Goal: Task Accomplishment & Management: Complete application form

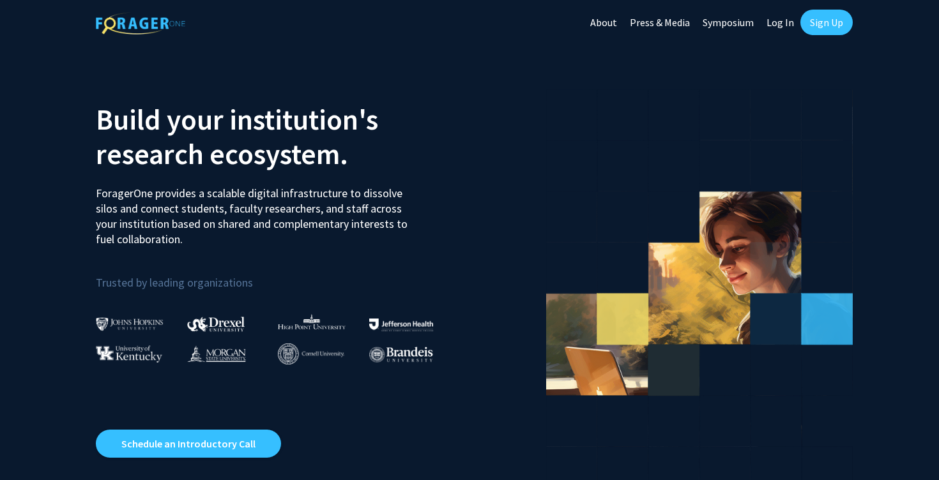
click at [818, 24] on link "Sign Up" at bounding box center [827, 23] width 52 height 26
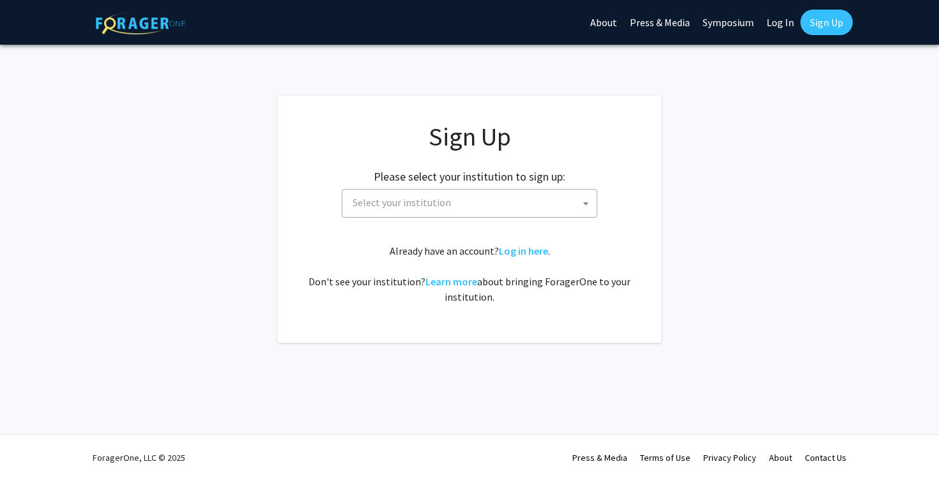
click at [493, 190] on span "Select your institution" at bounding box center [472, 203] width 249 height 26
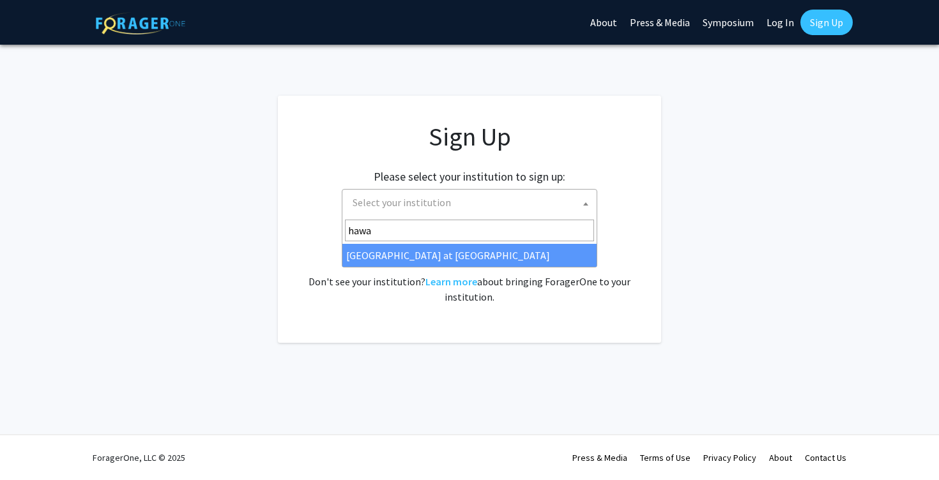
type input "hawa"
select select "18"
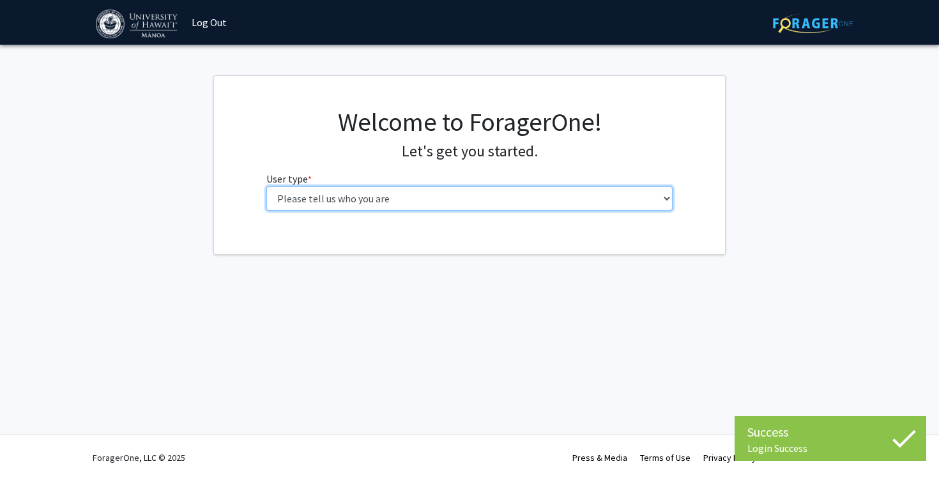
select select "1: undergrad"
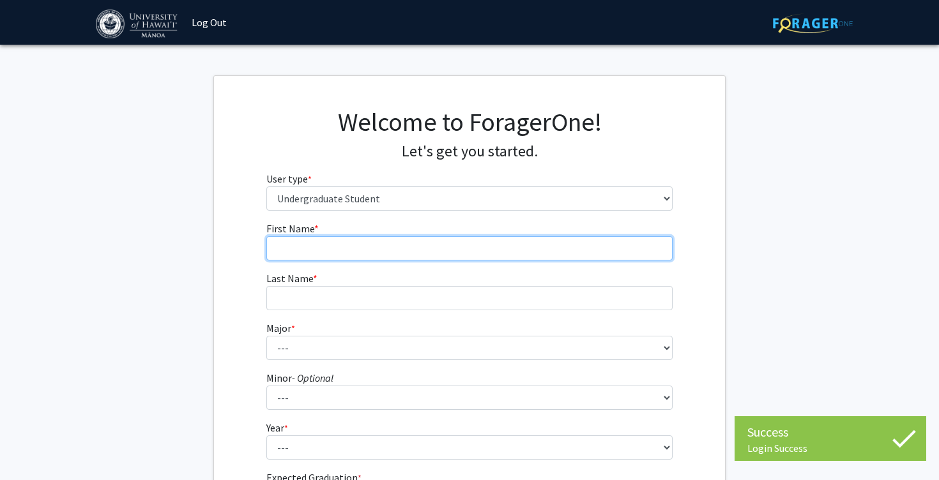
click at [474, 244] on input "First Name * required" at bounding box center [469, 248] width 407 height 24
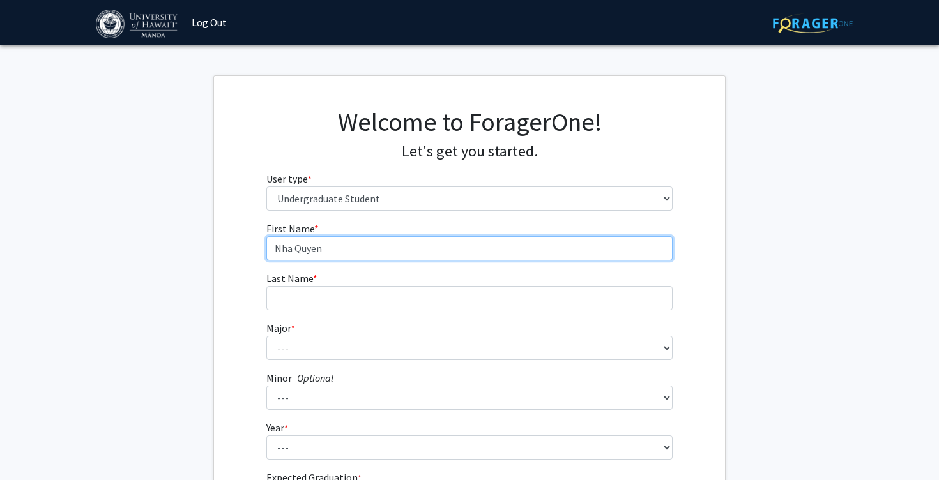
type input "Nha Quyen"
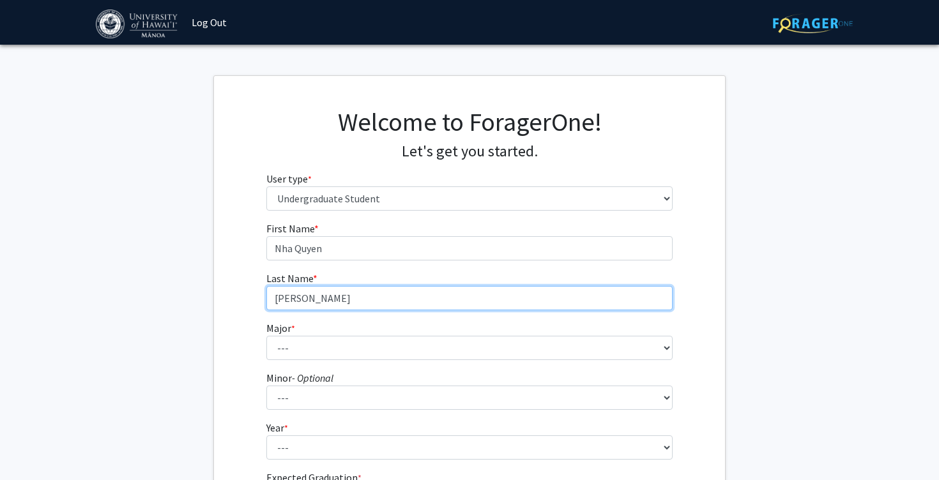
type input "Tran"
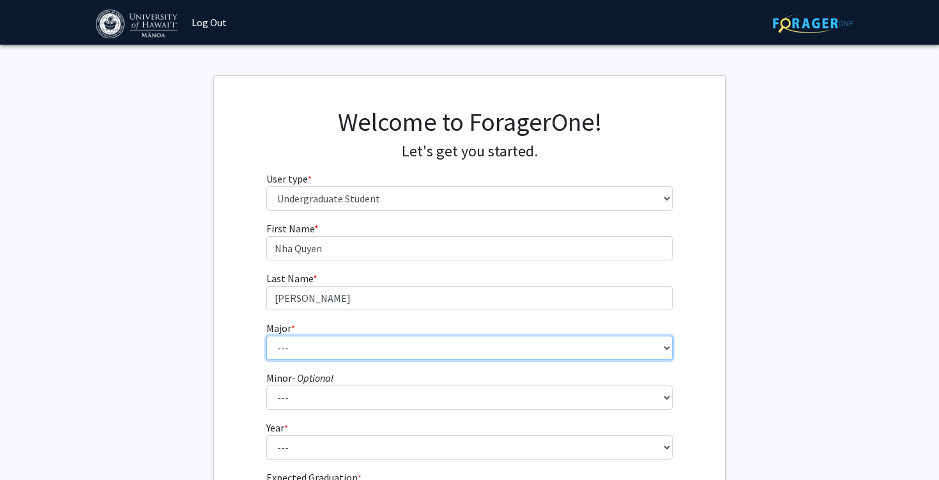
select select "51: 1433"
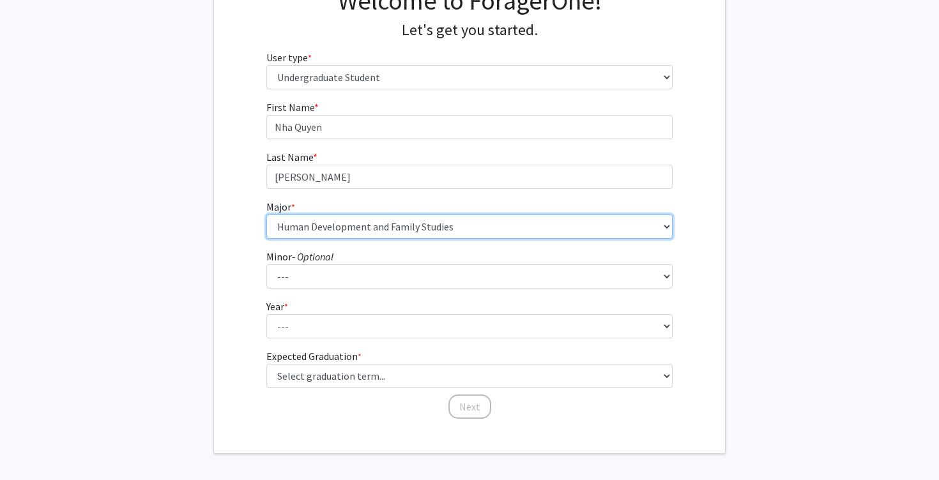
scroll to position [123, 0]
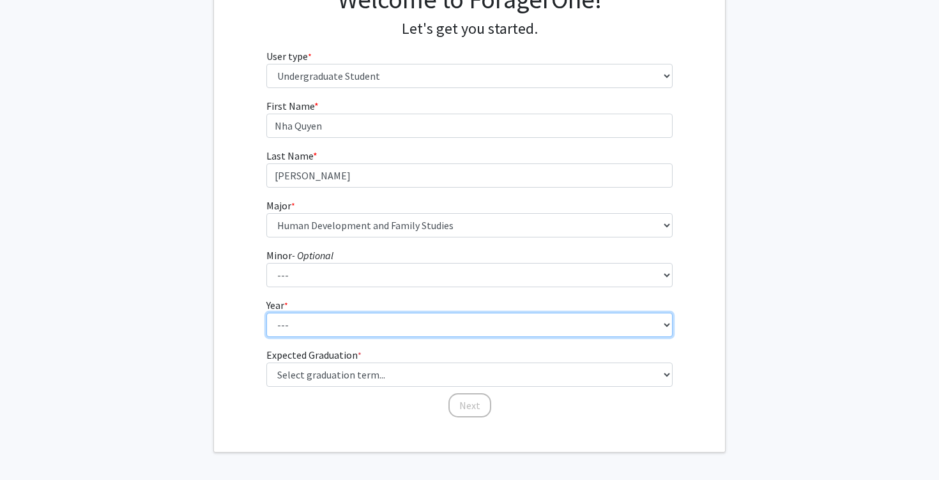
select select "4: senior"
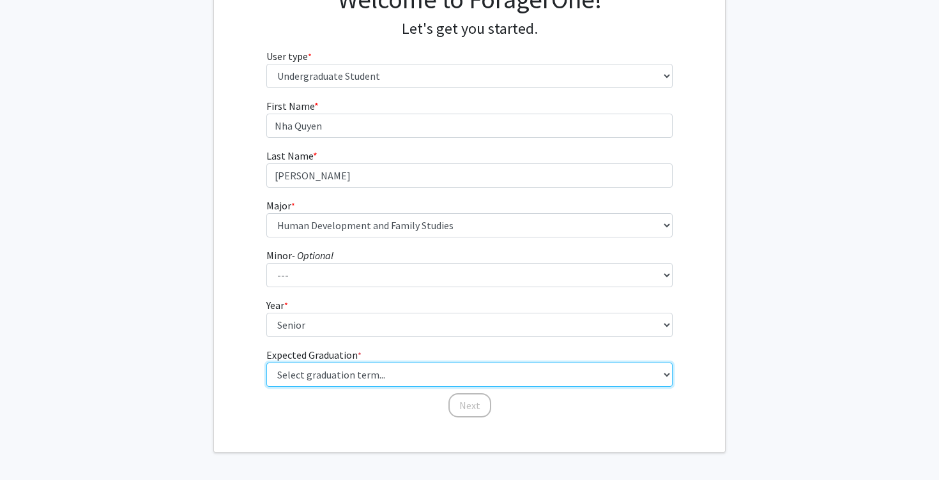
select select "5: spring_2026"
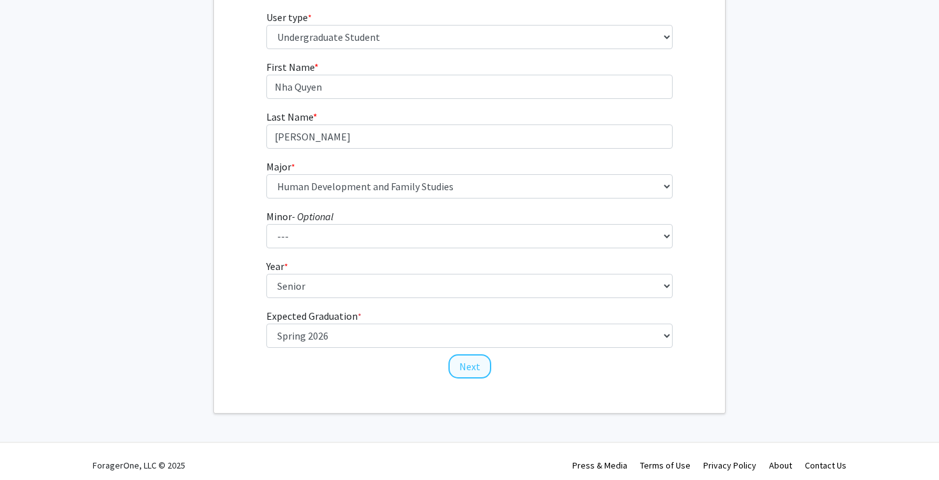
click at [478, 367] on button "Next" at bounding box center [470, 367] width 43 height 24
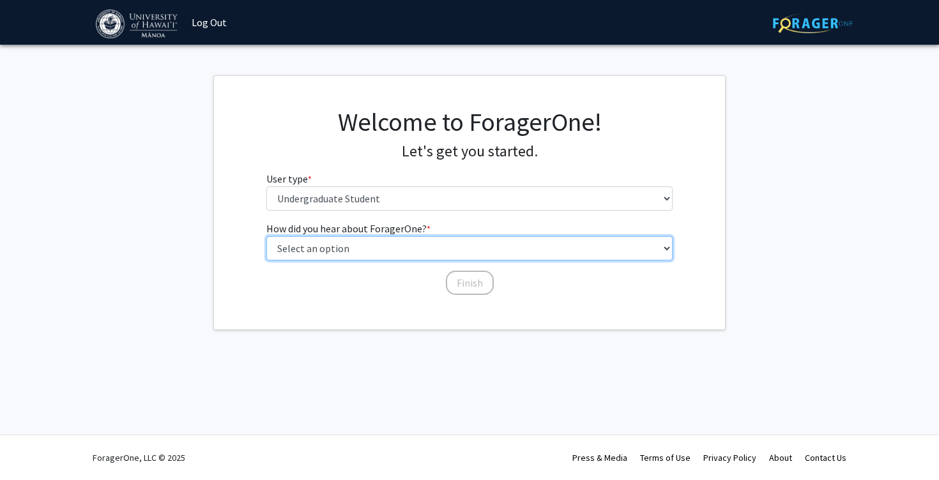
select select "3: university_website"
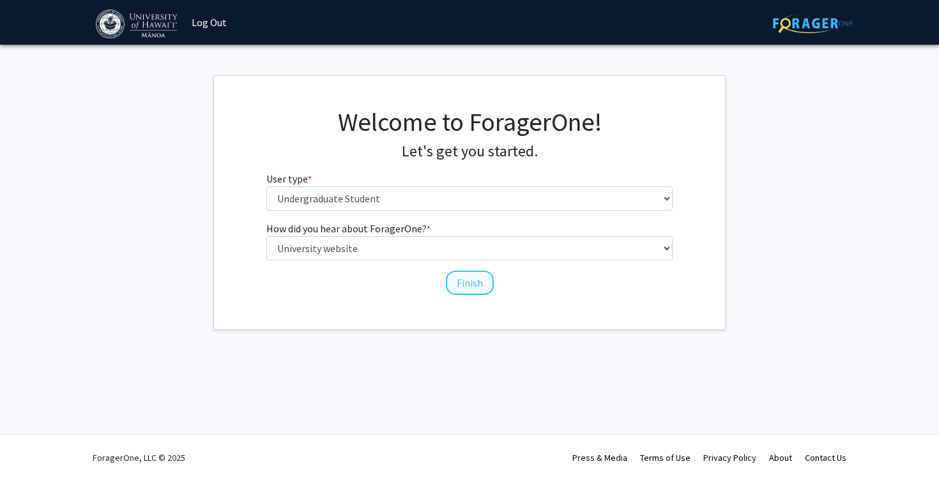
click at [458, 280] on button "Finish" at bounding box center [470, 283] width 48 height 24
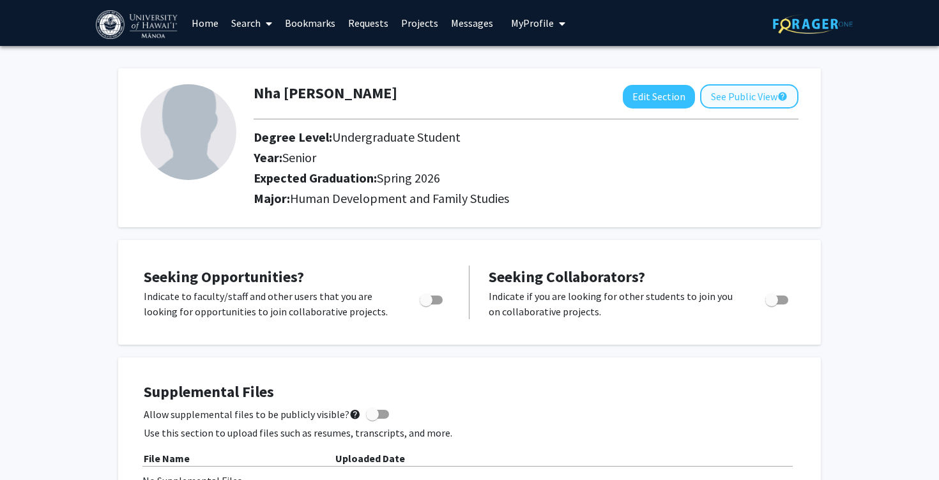
click at [741, 95] on button "See Public View help" at bounding box center [749, 96] width 98 height 24
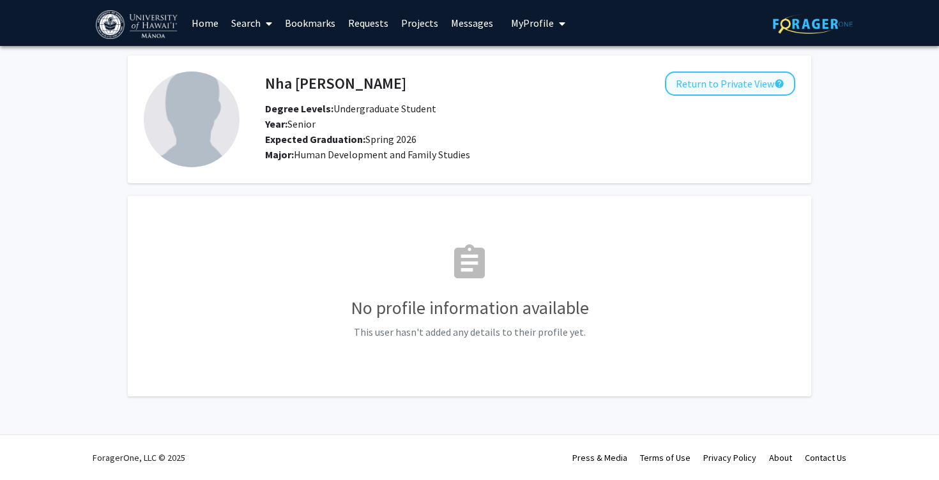
click at [741, 84] on button "Return to Private View help" at bounding box center [730, 84] width 130 height 24
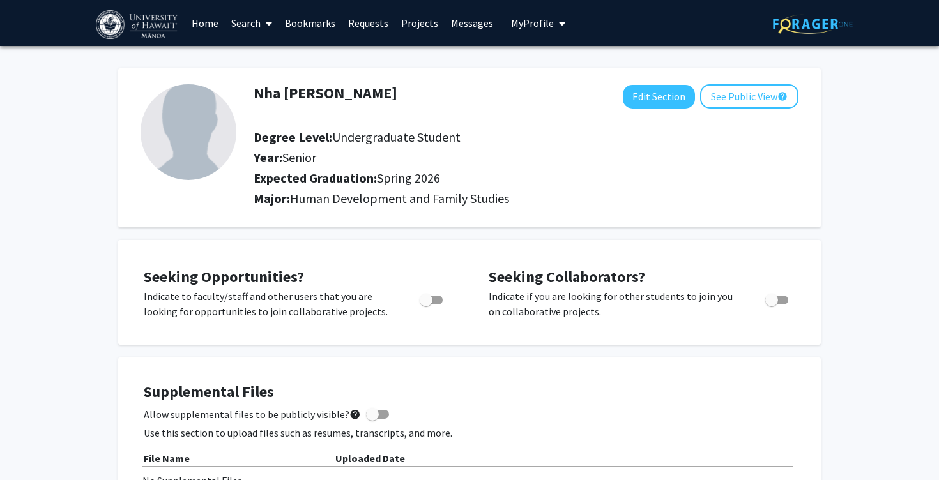
click at [215, 27] on link "Home" at bounding box center [205, 23] width 40 height 45
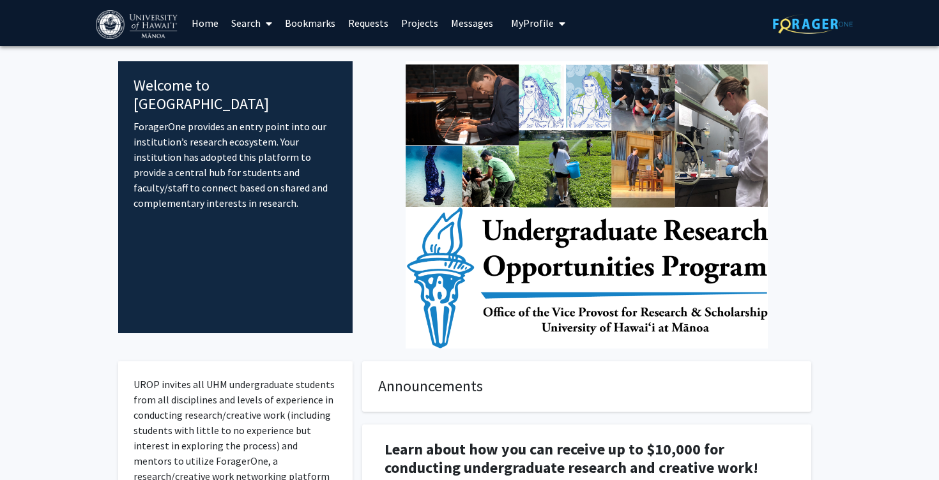
click at [268, 24] on icon at bounding box center [269, 24] width 6 height 10
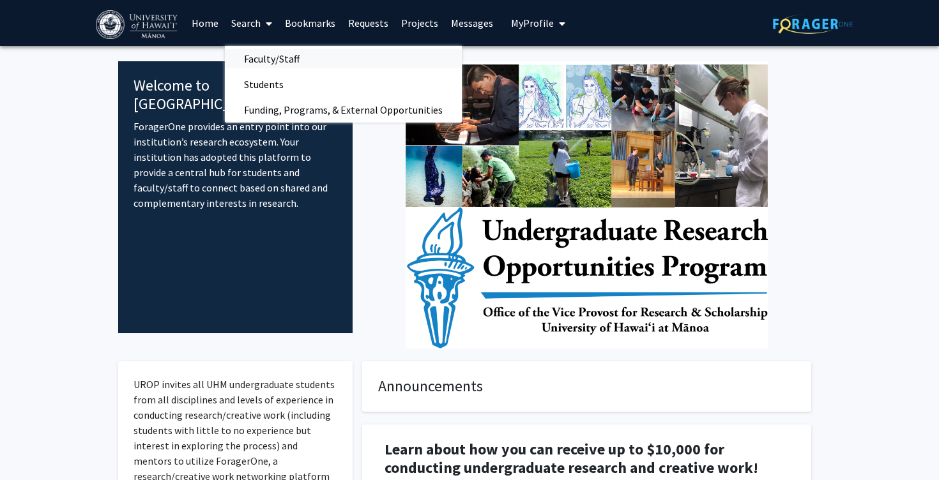
click at [261, 59] on span "Faculty/Staff" at bounding box center [272, 59] width 94 height 26
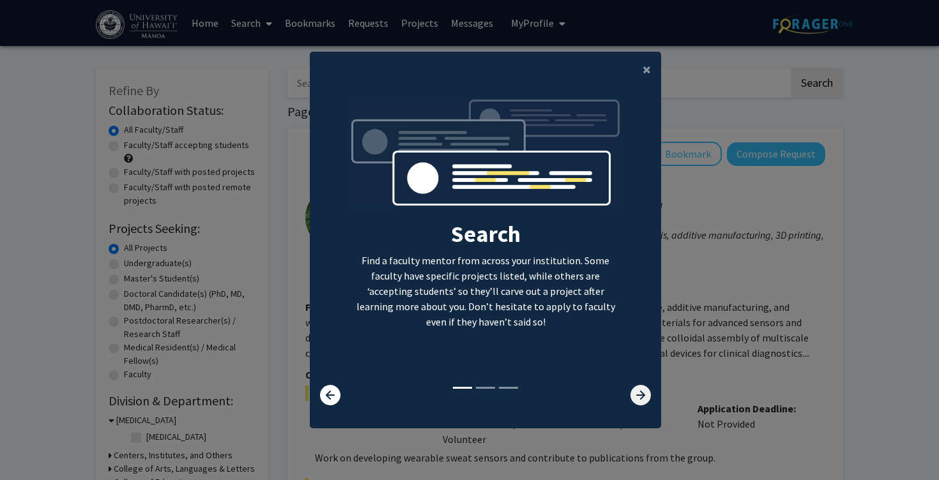
click at [645, 406] on icon at bounding box center [641, 395] width 20 height 20
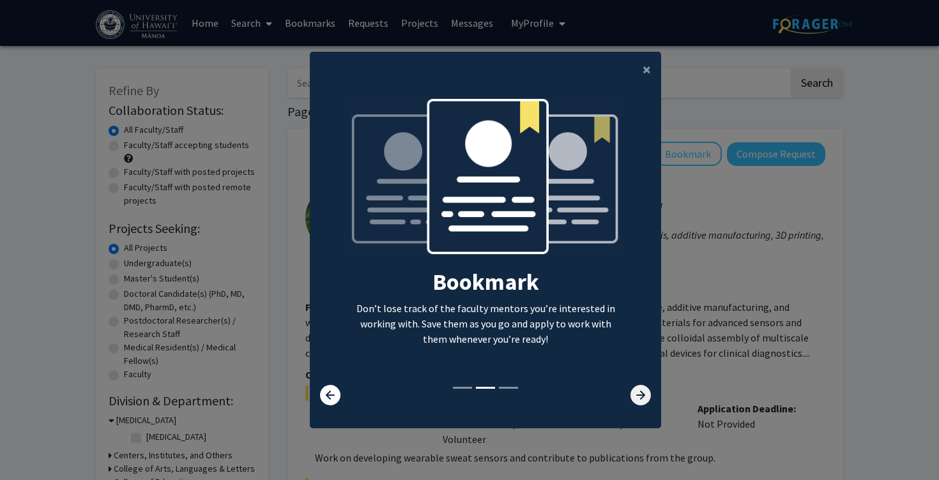
click at [645, 406] on icon at bounding box center [641, 395] width 20 height 20
click at [643, 406] on icon at bounding box center [641, 395] width 20 height 20
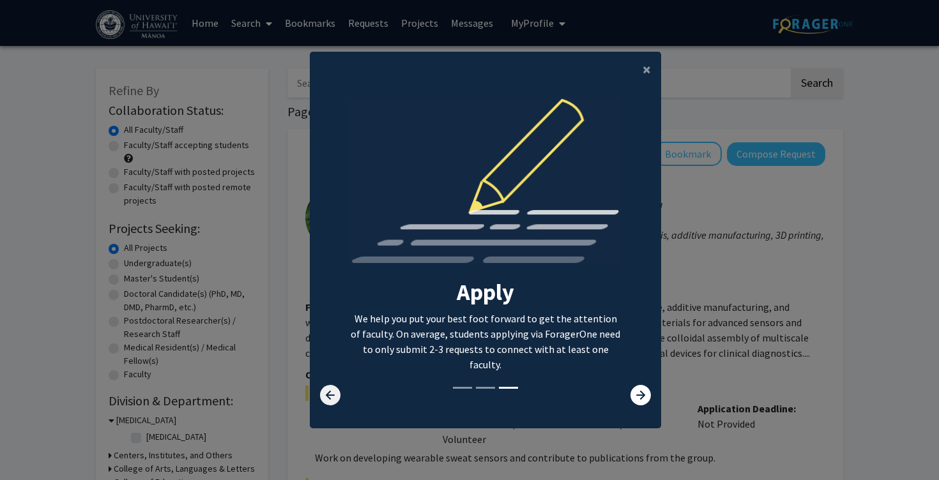
click at [331, 403] on icon at bounding box center [330, 395] width 20 height 20
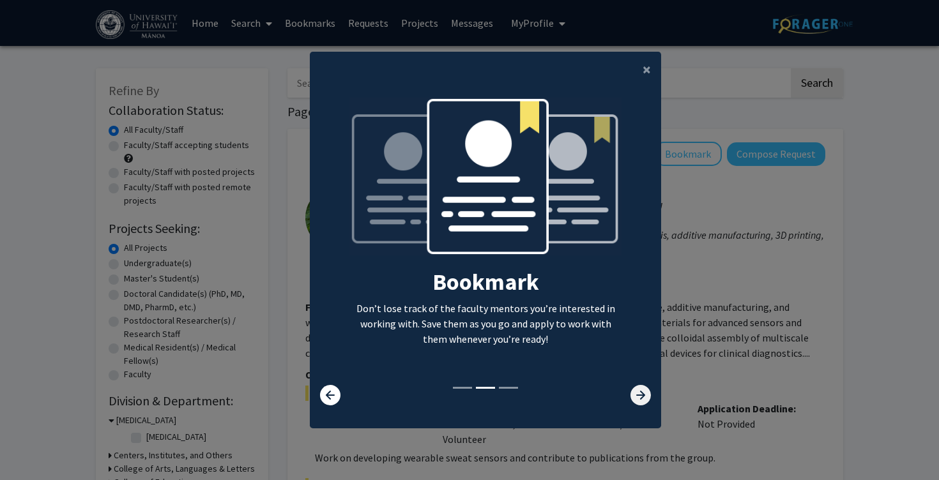
click at [643, 399] on icon at bounding box center [641, 395] width 20 height 20
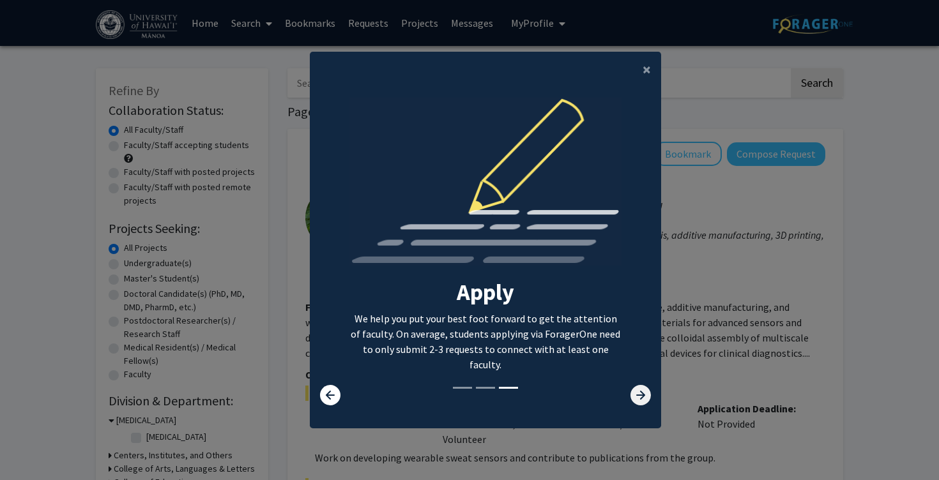
click at [643, 399] on icon at bounding box center [641, 395] width 20 height 20
click at [825, 289] on modal-container "× Search Find a faculty mentor from across your institution. Some faculty have …" at bounding box center [469, 240] width 939 height 480
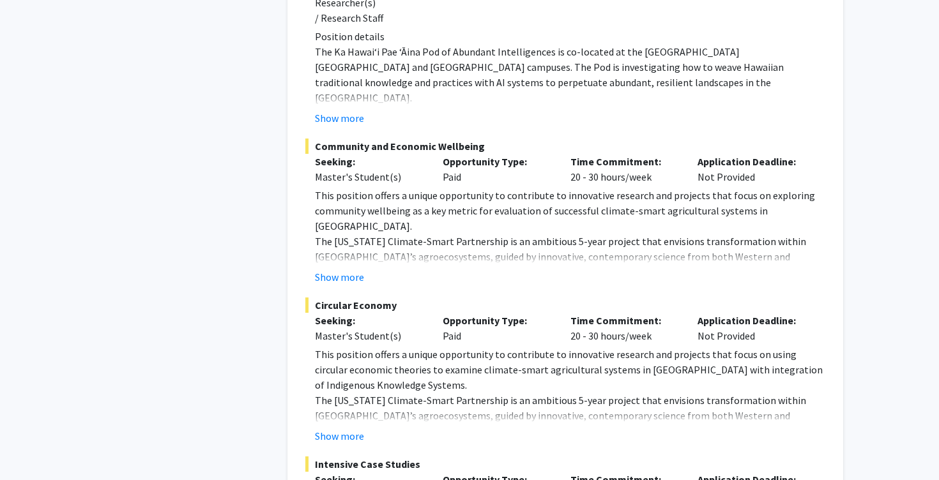
scroll to position [2015, 0]
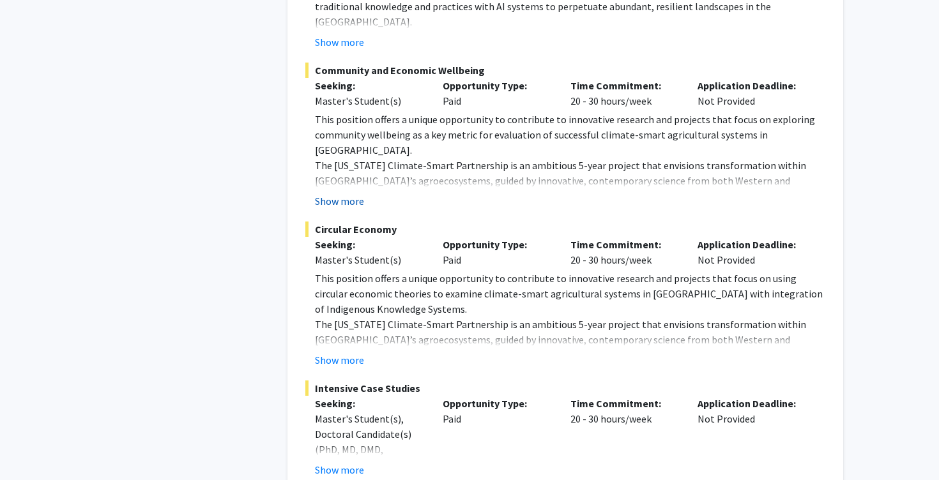
click at [351, 194] on button "Show more" at bounding box center [339, 201] width 49 height 15
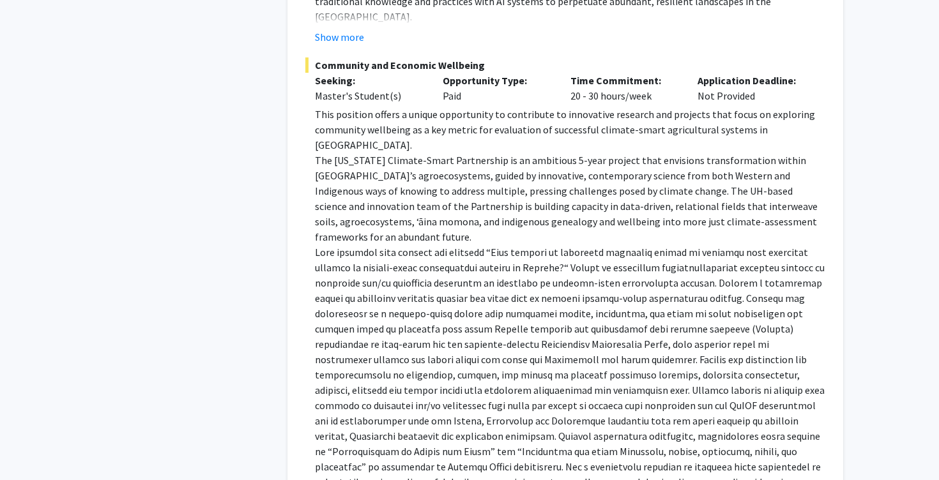
scroll to position [2020, 0]
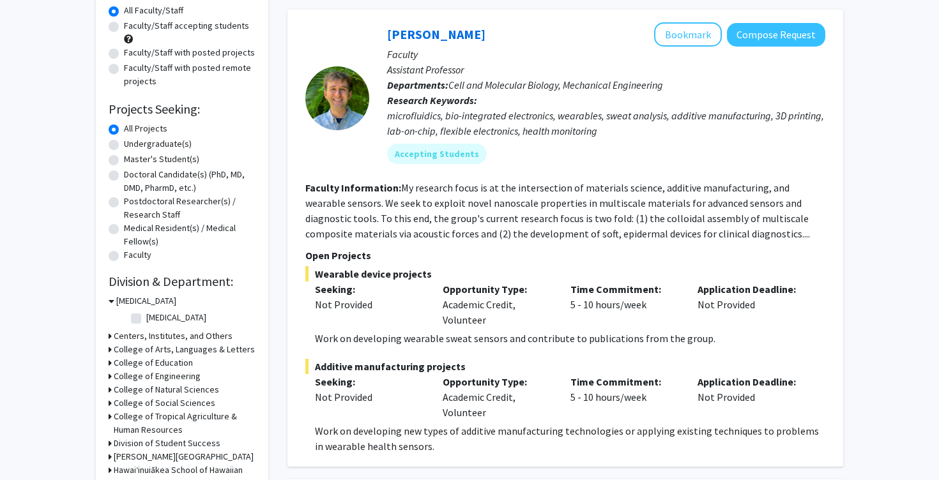
scroll to position [0, 0]
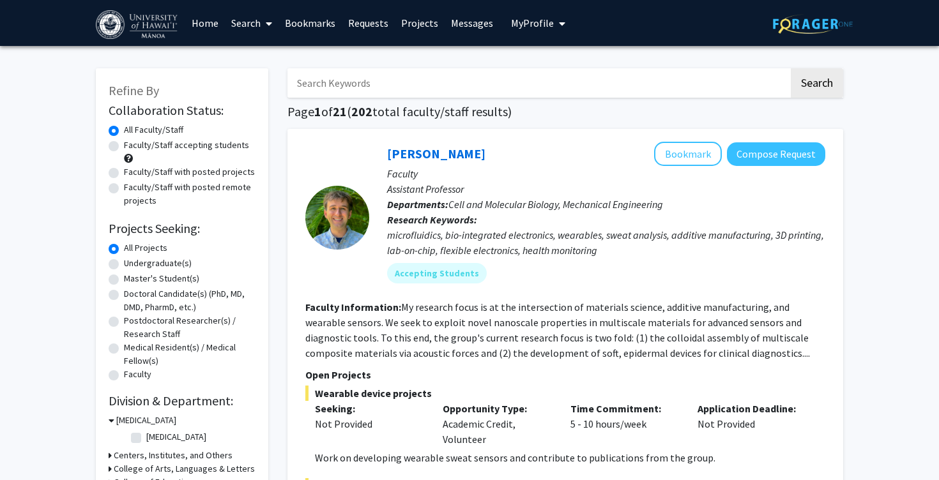
click at [176, 268] on label "Undergraduate(s)" at bounding box center [158, 263] width 68 height 13
click at [132, 265] on input "Undergraduate(s)" at bounding box center [128, 261] width 8 height 8
radio input "true"
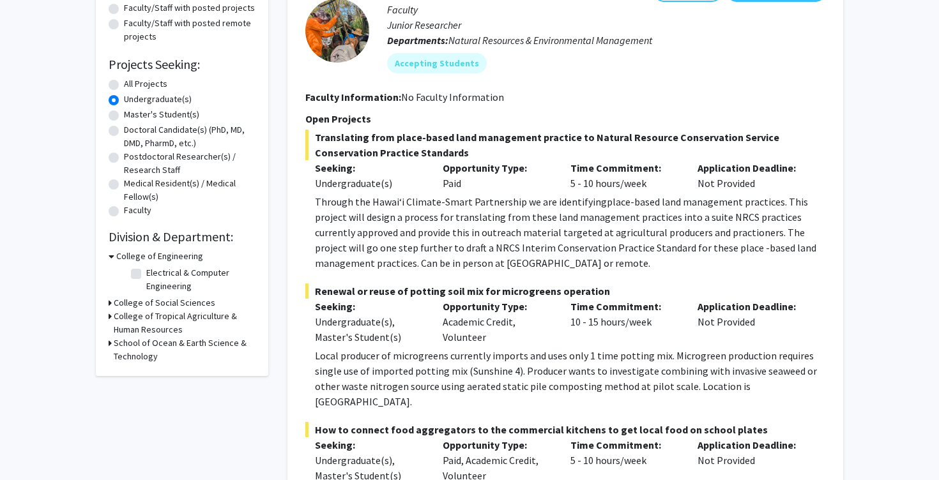
scroll to position [169, 0]
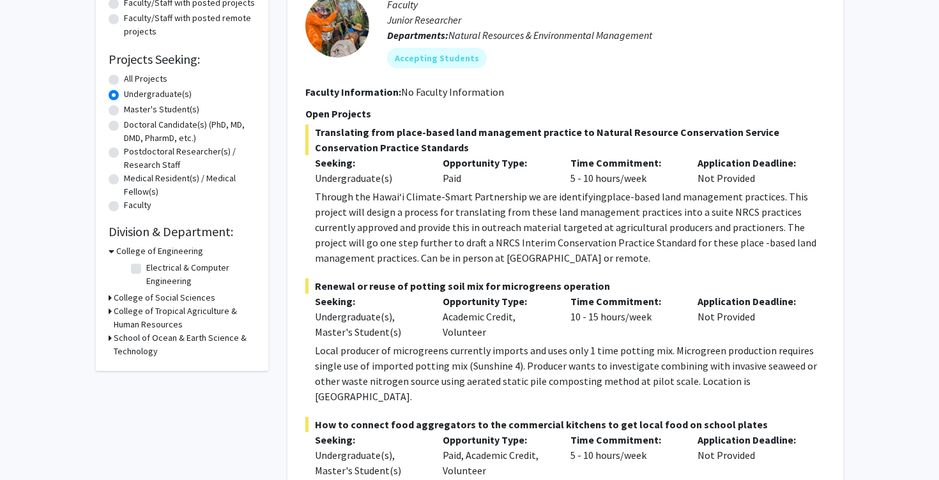
click at [190, 272] on label "Electrical & Computer Engineering" at bounding box center [199, 274] width 106 height 27
click at [155, 270] on input "Electrical & Computer Engineering" at bounding box center [150, 265] width 8 height 8
checkbox input "true"
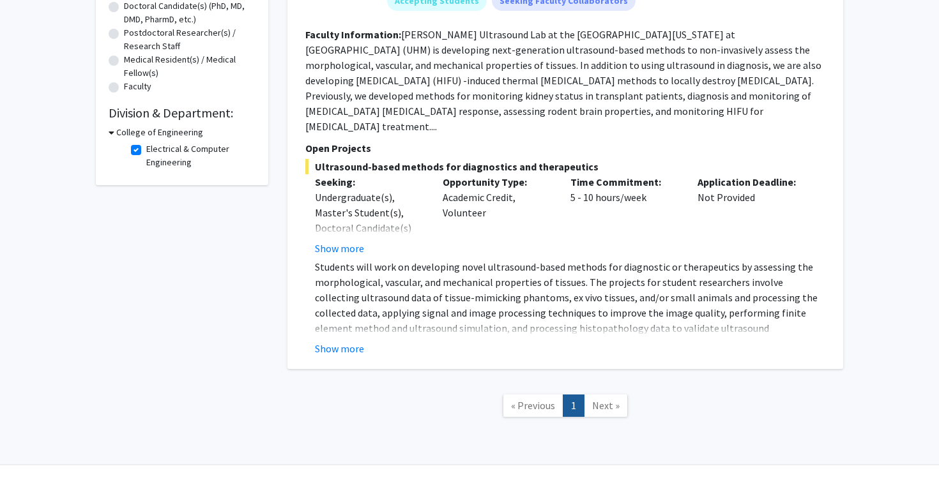
scroll to position [289, 0]
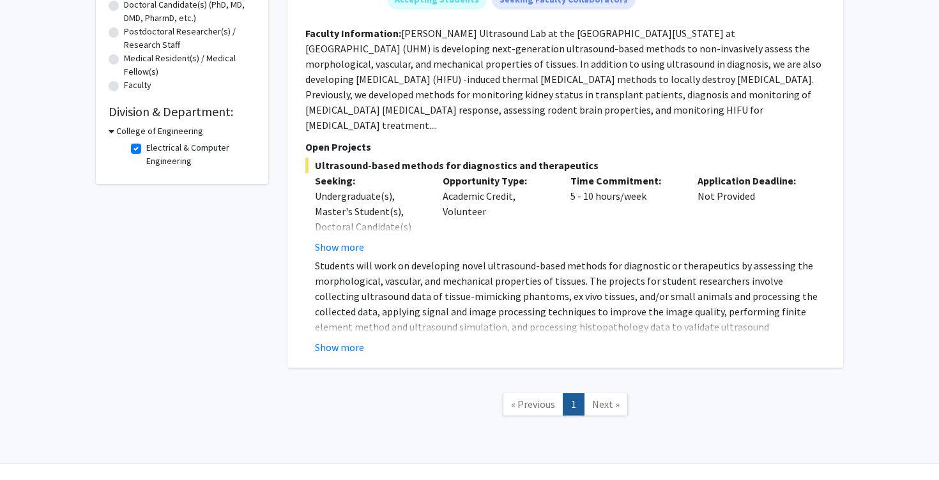
click at [328, 343] on div "Murad Hossain Bookmark Compose Request Faculty Assistant Professor Departments:…" at bounding box center [566, 104] width 556 height 528
click at [328, 340] on button "Show more" at bounding box center [339, 347] width 49 height 15
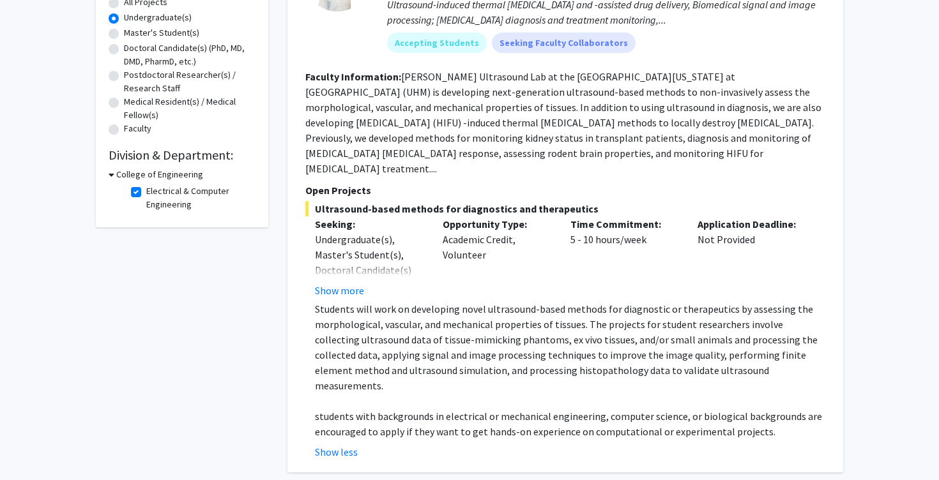
scroll to position [188, 0]
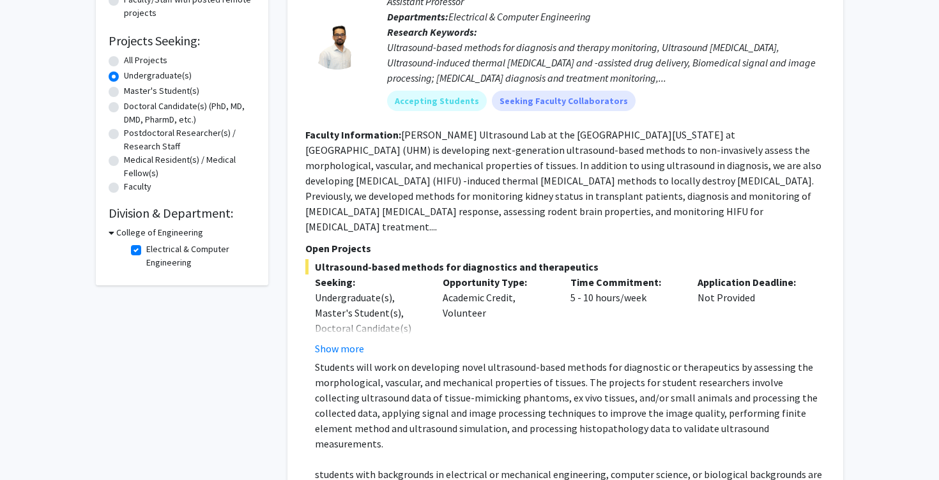
click at [174, 252] on label "Electrical & Computer Engineering" at bounding box center [199, 256] width 106 height 27
click at [155, 251] on input "Electrical & Computer Engineering" at bounding box center [150, 247] width 8 height 8
checkbox input "false"
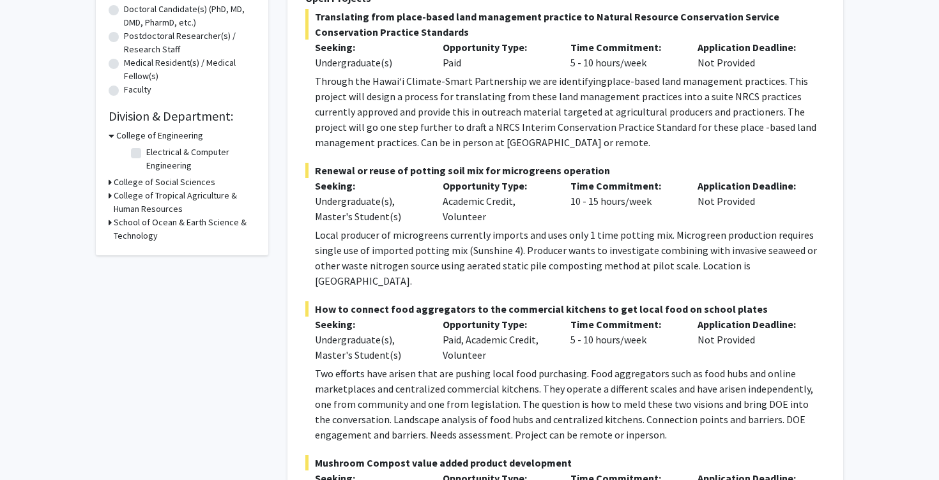
scroll to position [286, 0]
click at [110, 182] on icon at bounding box center [110, 181] width 3 height 13
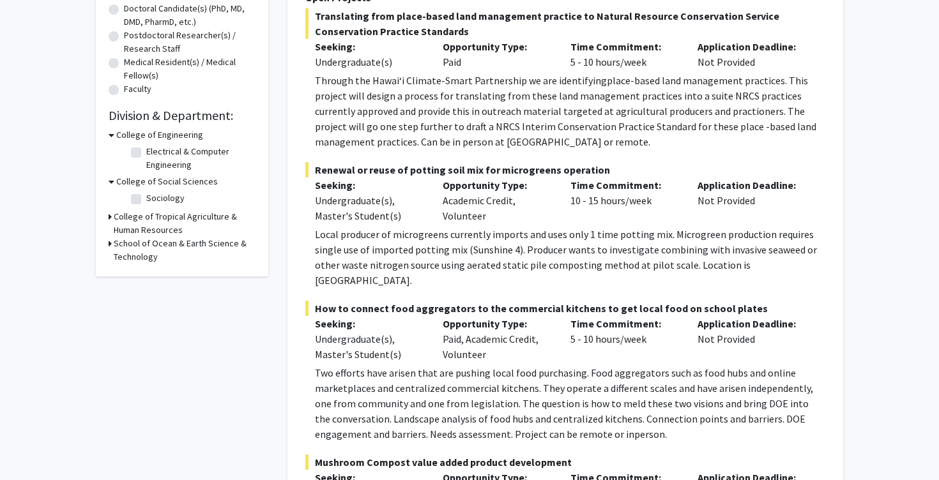
click at [110, 219] on icon at bounding box center [110, 216] width 3 height 13
click at [109, 279] on icon at bounding box center [110, 276] width 3 height 13
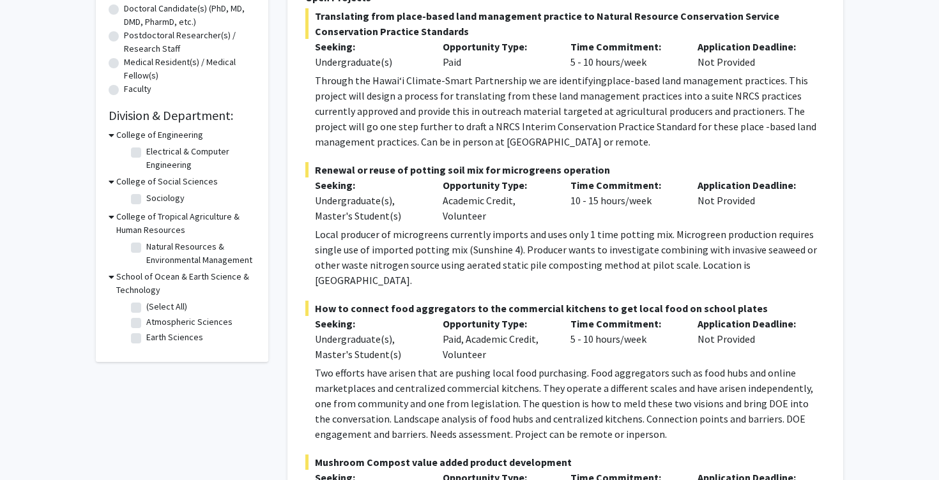
click at [165, 202] on label "Sociology" at bounding box center [165, 198] width 38 height 13
click at [155, 200] on input "Sociology" at bounding box center [150, 196] width 8 height 8
checkbox input "true"
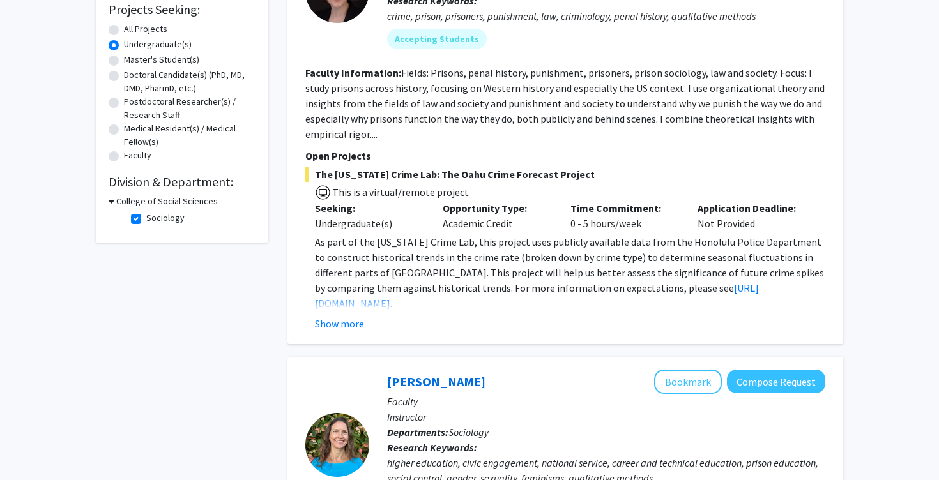
scroll to position [215, 0]
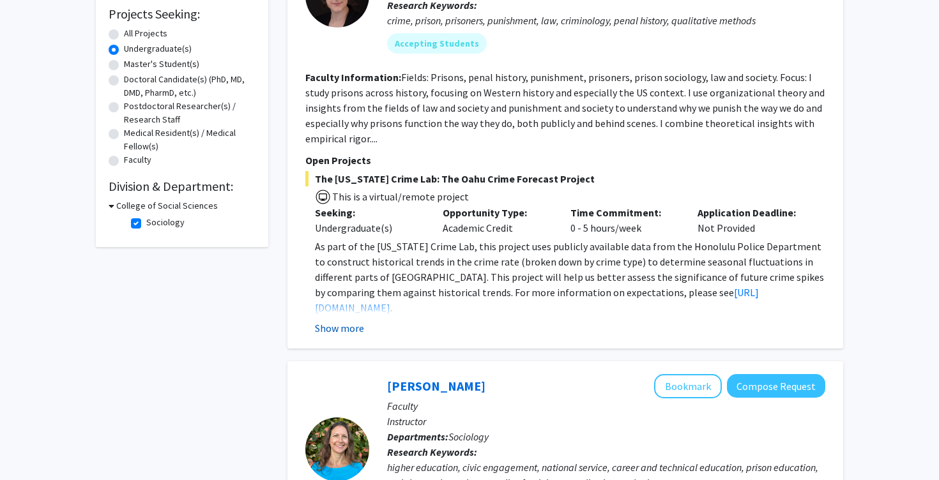
click at [339, 328] on button "Show more" at bounding box center [339, 328] width 49 height 15
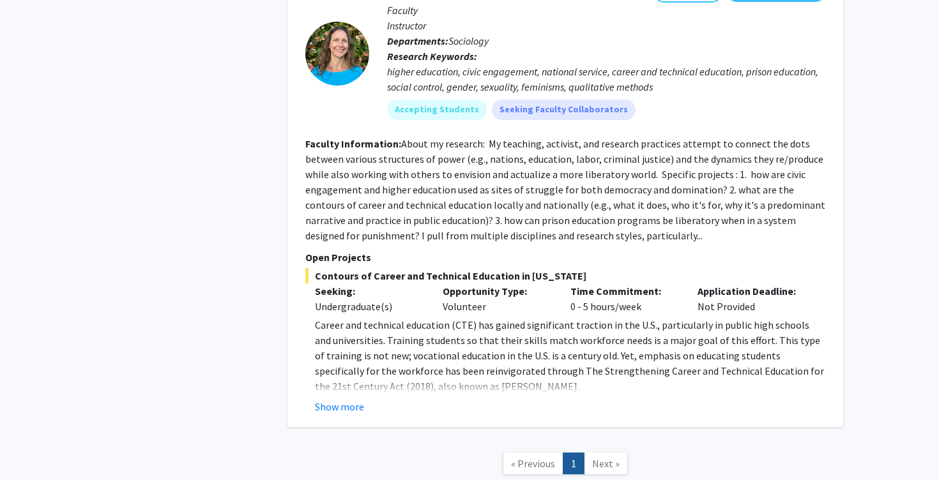
scroll to position [654, 0]
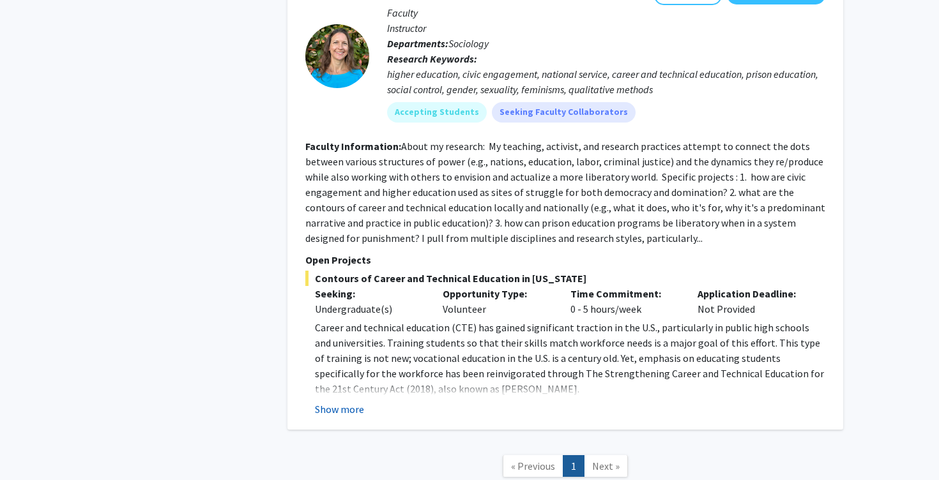
click at [341, 402] on button "Show more" at bounding box center [339, 409] width 49 height 15
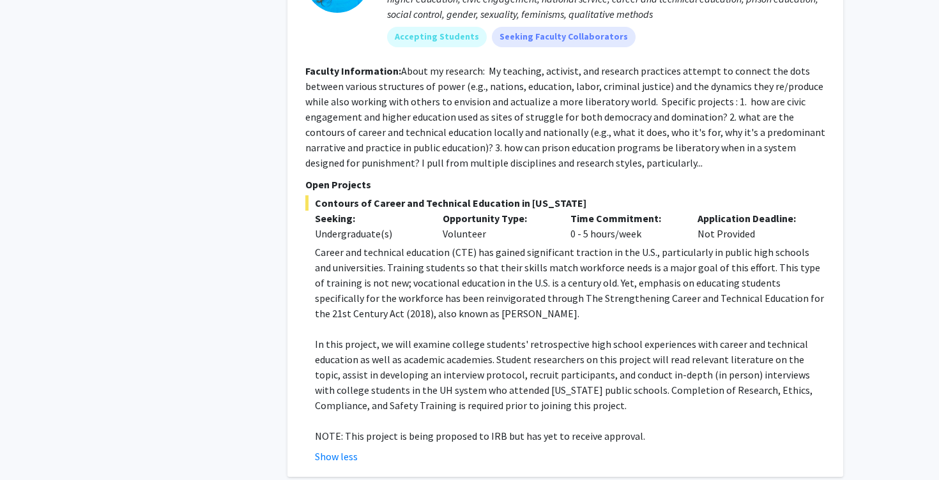
scroll to position [730, 0]
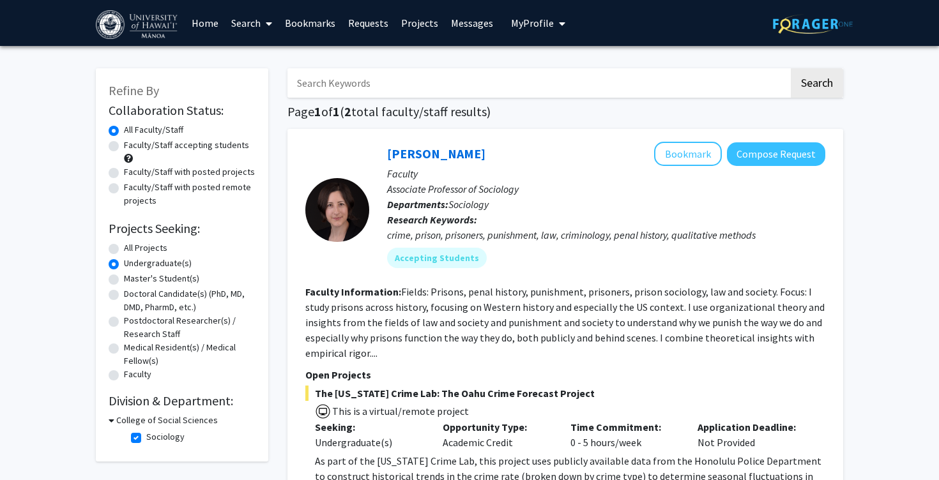
scroll to position [0, 0]
click at [206, 192] on label "Faculty/Staff with posted remote projects" at bounding box center [190, 194] width 132 height 27
click at [132, 189] on input "Faculty/Staff with posted remote projects" at bounding box center [128, 185] width 8 height 8
radio input "true"
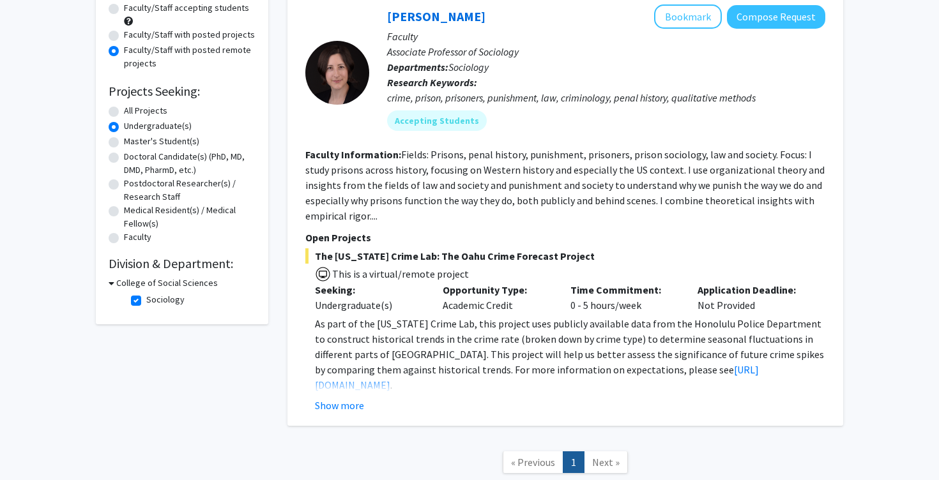
scroll to position [139, 0]
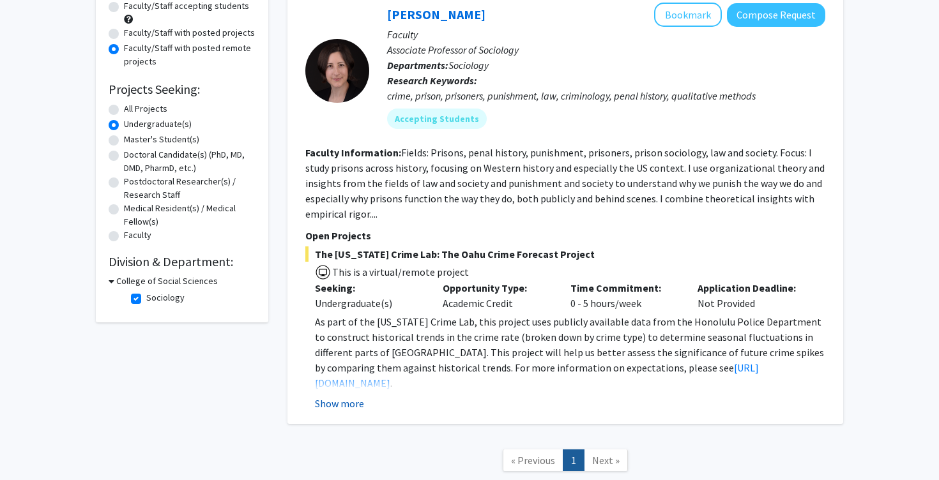
click at [341, 400] on button "Show more" at bounding box center [339, 403] width 49 height 15
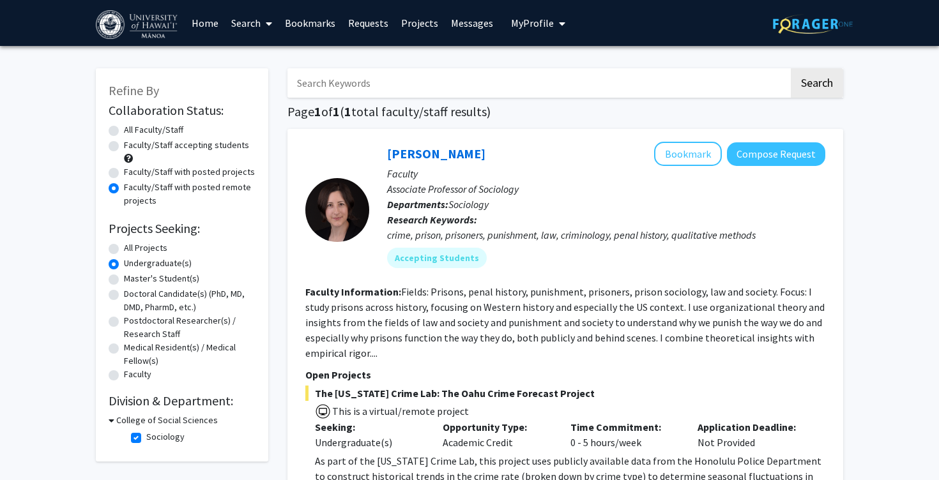
scroll to position [0, 0]
click at [204, 25] on link "Home" at bounding box center [205, 23] width 40 height 45
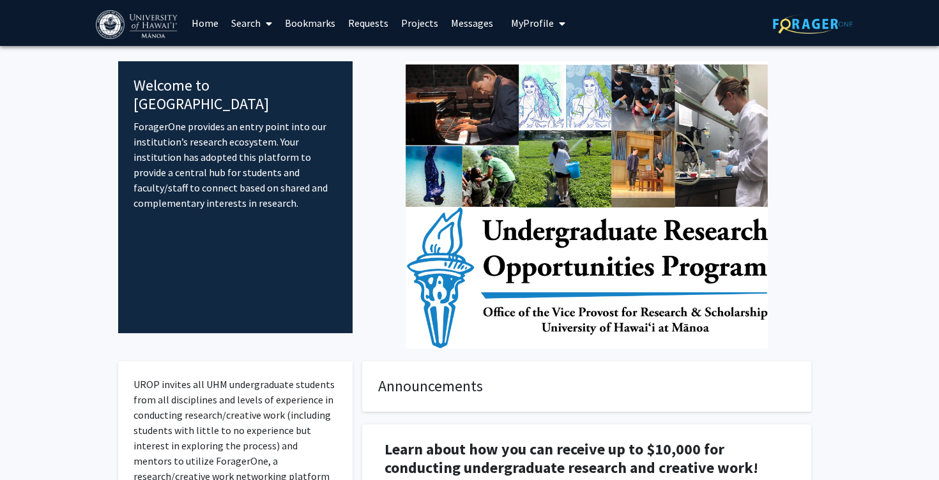
click at [324, 29] on link "Bookmarks" at bounding box center [310, 23] width 63 height 45
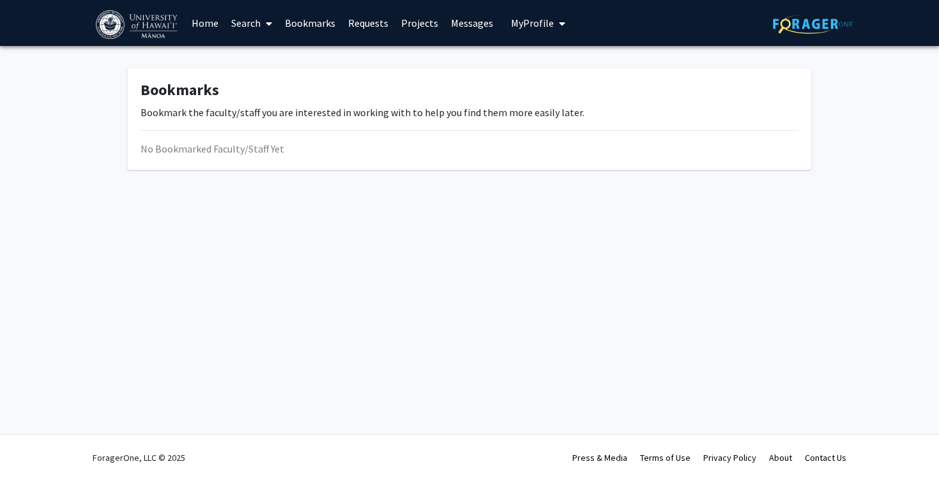
click at [366, 29] on link "Requests" at bounding box center [368, 23] width 53 height 45
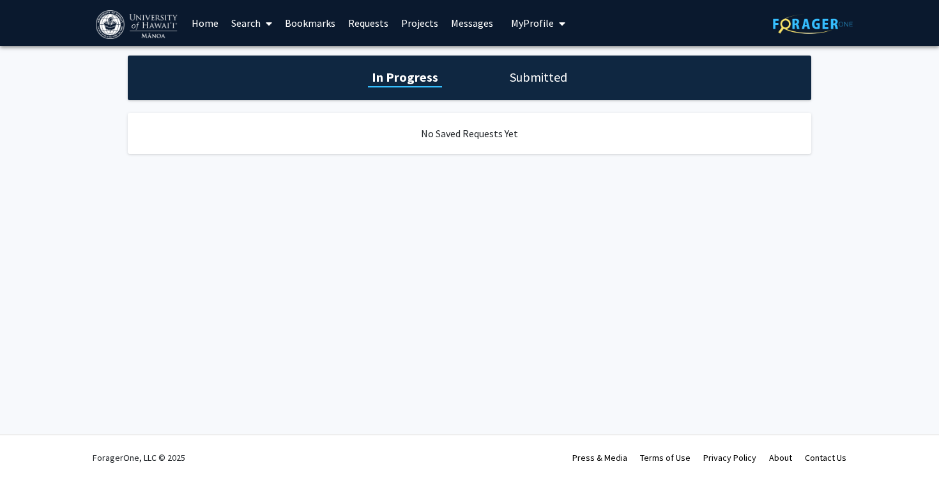
click at [408, 30] on link "Projects" at bounding box center [420, 23] width 50 height 45
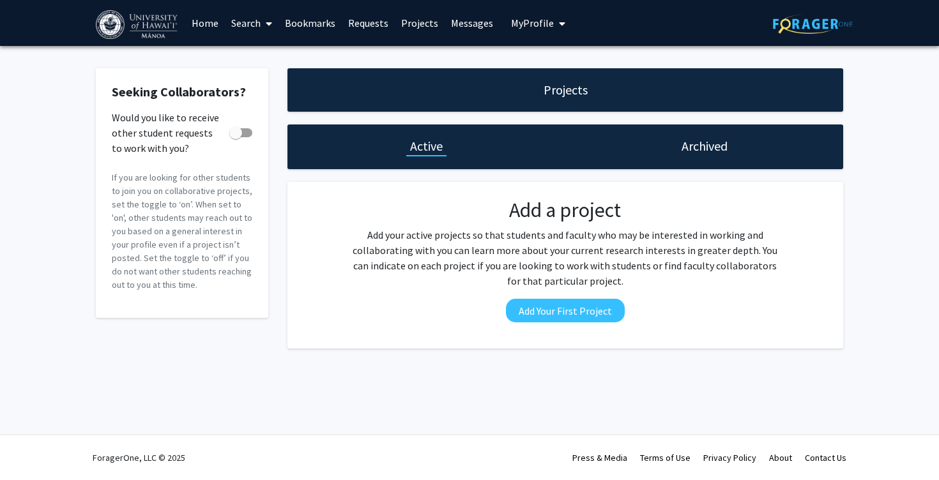
click at [461, 28] on link "Messages" at bounding box center [472, 23] width 55 height 45
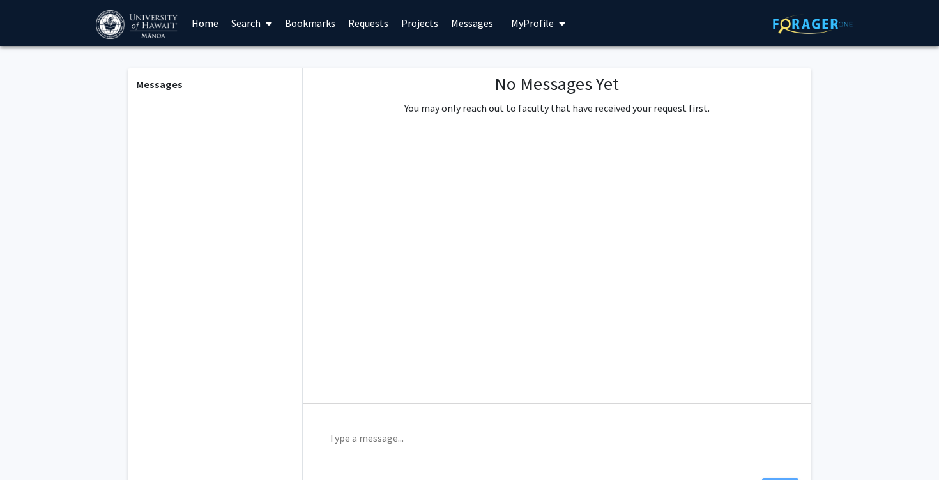
click at [507, 30] on button "My Profile" at bounding box center [538, 23] width 62 height 46
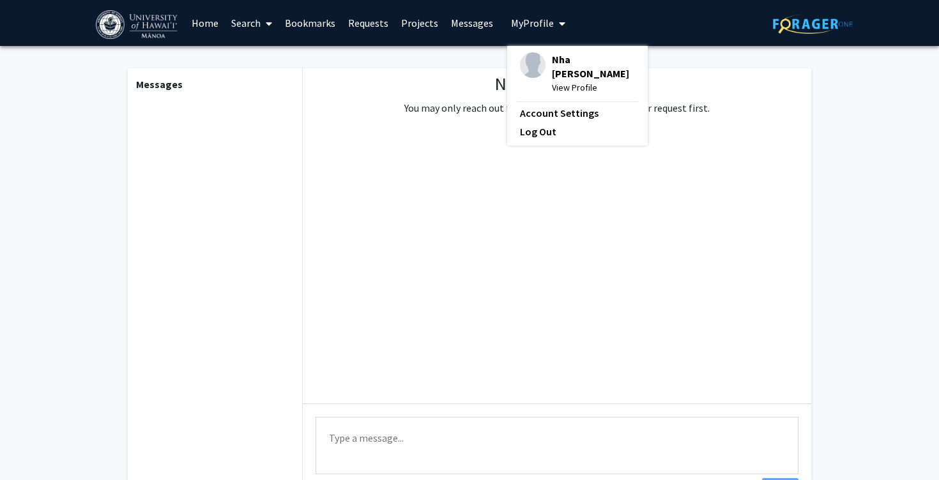
click at [208, 22] on link "Home" at bounding box center [205, 23] width 40 height 45
